Goal: Check status: Check status

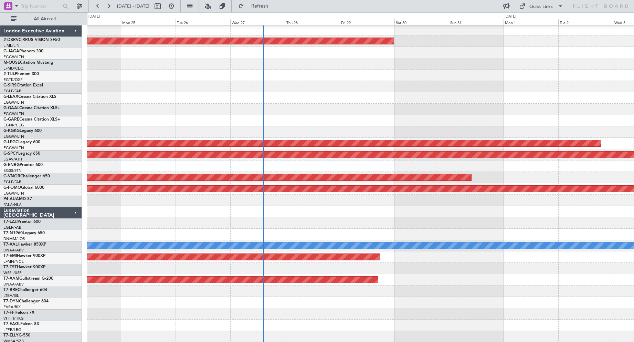
scroll to position [92, 0]
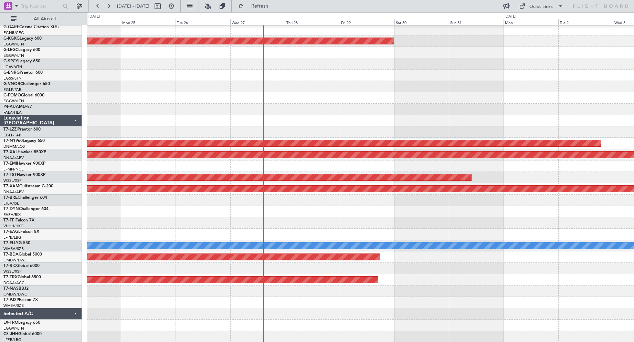
drag, startPoint x: 408, startPoint y: 7, endPoint x: 165, endPoint y: 10, distance: 243.2
click at [165, 10] on div "24 Aug 2025 - 03 Sep 2025 Refresh Quick Links All Aircraft" at bounding box center [317, 6] width 634 height 12
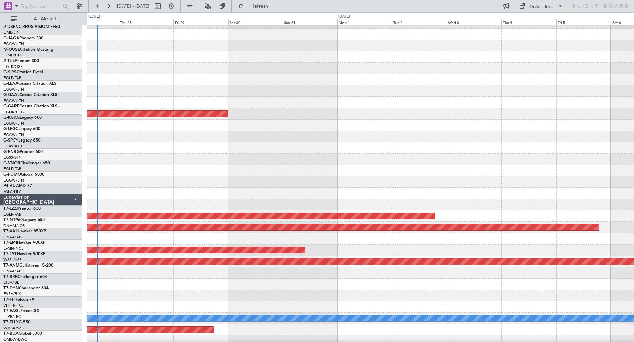
scroll to position [20, 0]
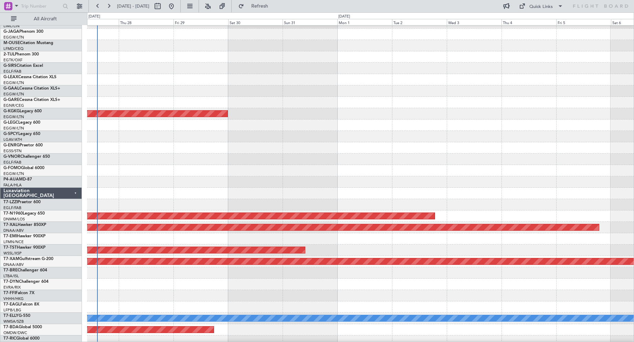
click at [9, 148] on div "AOG Maint Istanbul (Ataturk) Planned Maint London (Stansted) Planned Maint Ches…" at bounding box center [317, 177] width 634 height 330
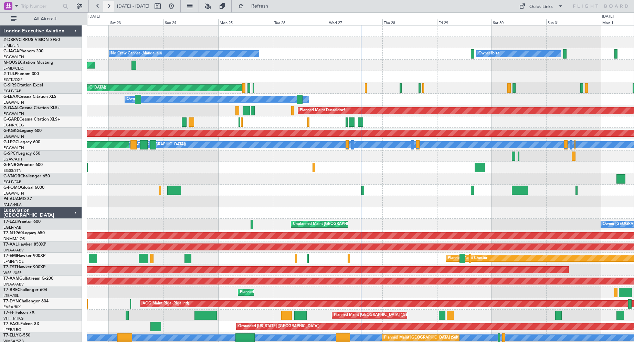
click at [111, 7] on button at bounding box center [108, 6] width 11 height 11
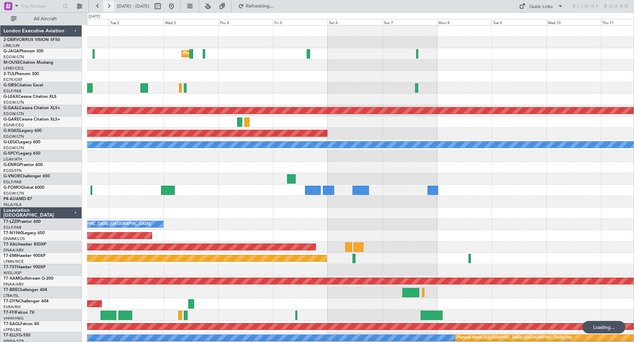
click at [111, 7] on button at bounding box center [108, 6] width 11 height 11
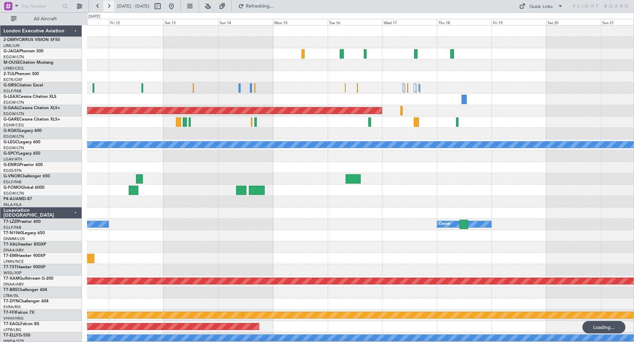
click at [111, 7] on button at bounding box center [108, 6] width 11 height 11
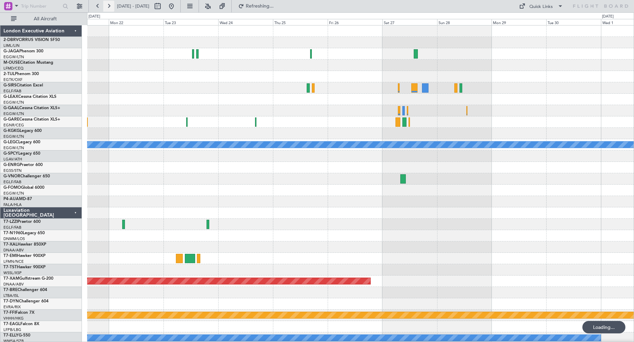
click at [111, 7] on button at bounding box center [108, 6] width 11 height 11
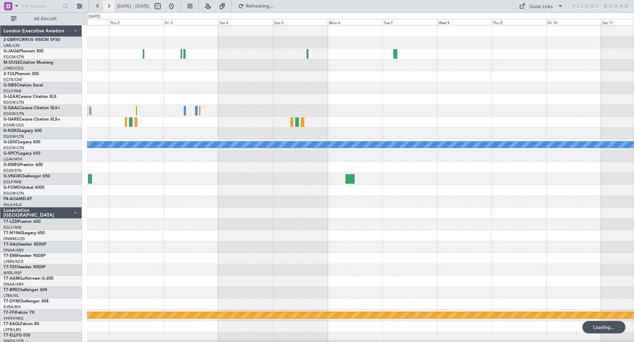
click at [111, 7] on button at bounding box center [108, 6] width 11 height 11
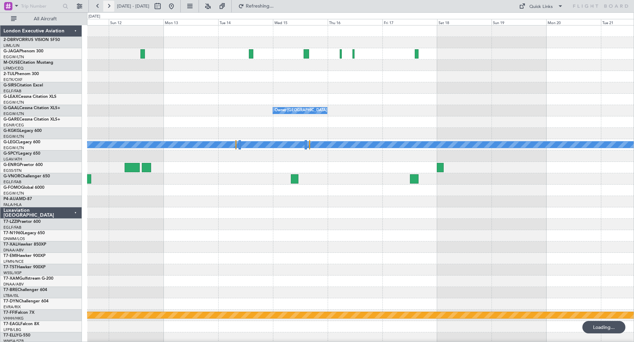
click at [111, 7] on button at bounding box center [108, 6] width 11 height 11
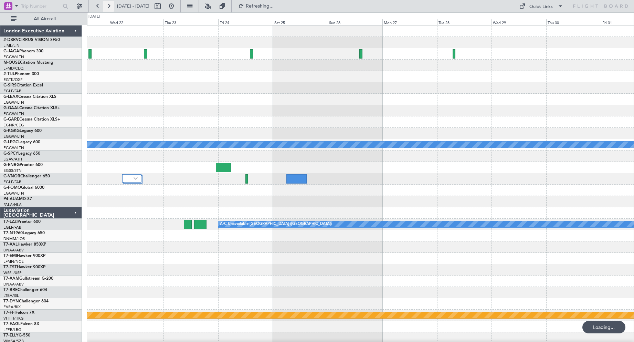
click at [111, 7] on button at bounding box center [108, 6] width 11 height 11
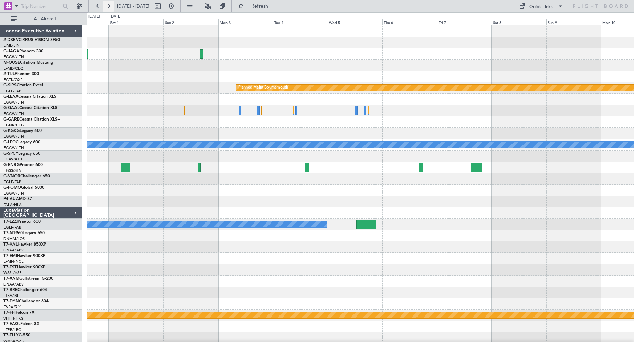
click at [111, 7] on button at bounding box center [108, 6] width 11 height 11
